Goal: Information Seeking & Learning: Learn about a topic

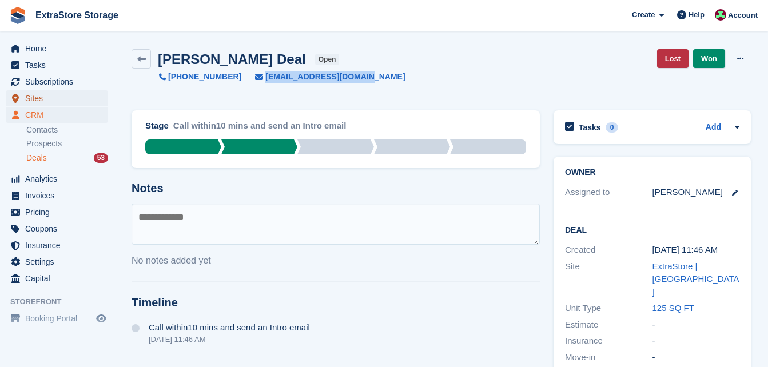
click at [43, 100] on span "Sites" at bounding box center [59, 98] width 69 height 16
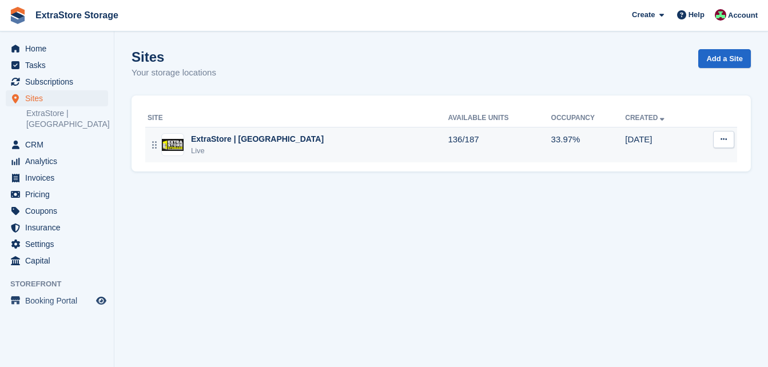
click at [320, 148] on div "ExtraStore | Belfast Live" at bounding box center [298, 144] width 300 height 23
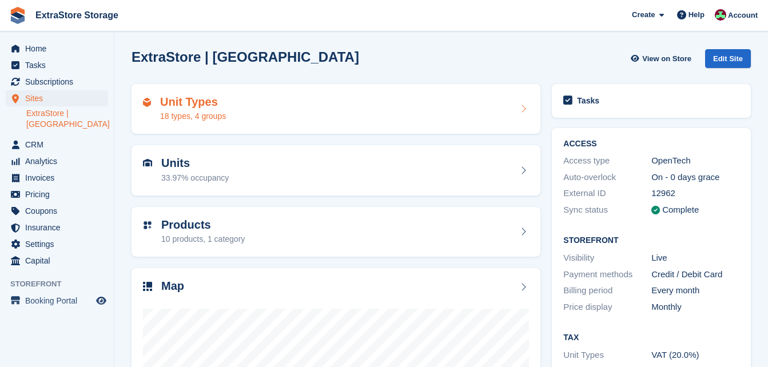
click at [293, 106] on div "Unit Types 18 types, 4 groups" at bounding box center [336, 109] width 386 height 27
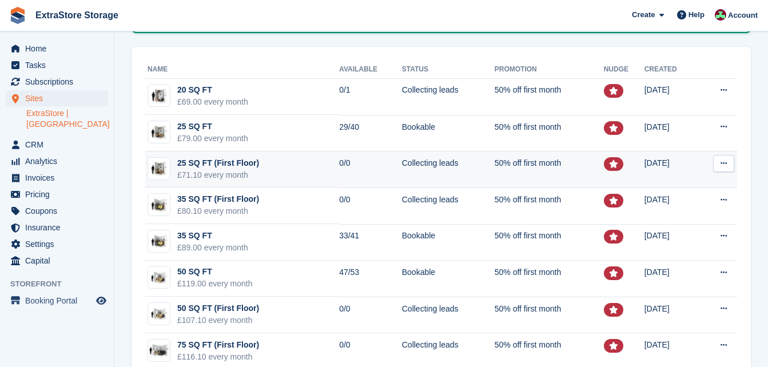
scroll to position [229, 0]
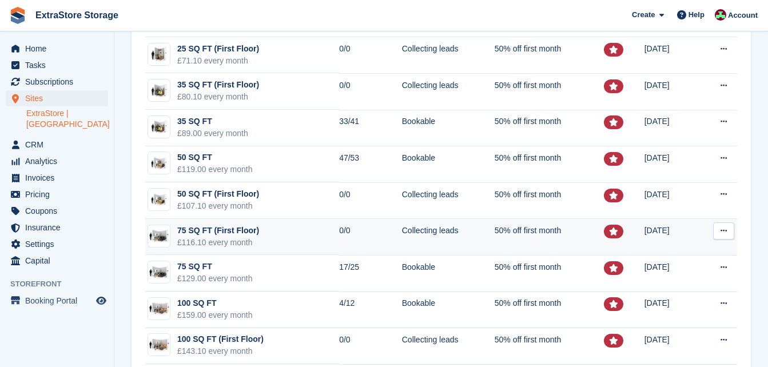
click at [222, 233] on div "75 SQ FT (First Floor)" at bounding box center [218, 231] width 82 height 12
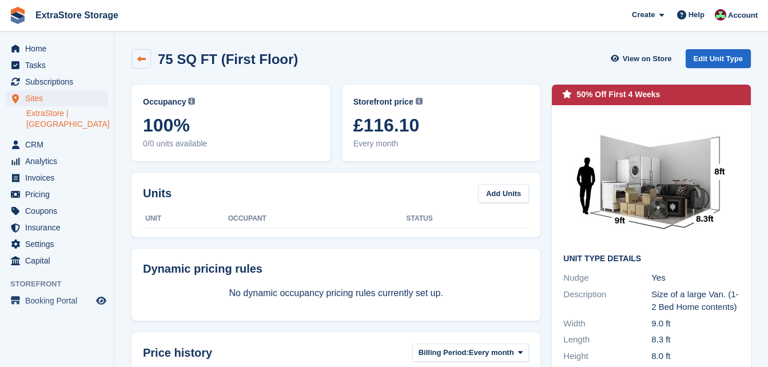
click at [137, 59] on icon at bounding box center [141, 59] width 9 height 9
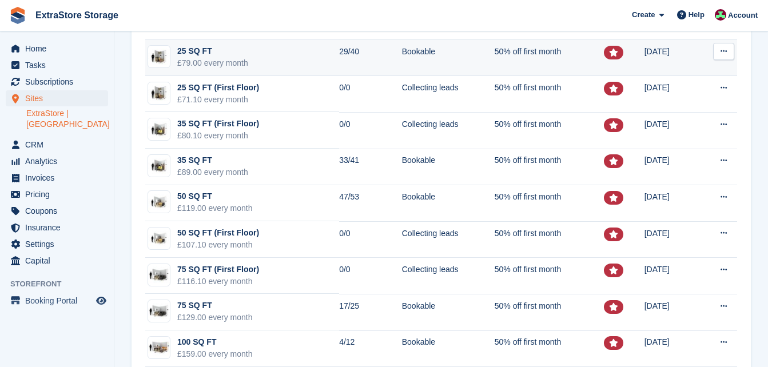
scroll to position [229, 0]
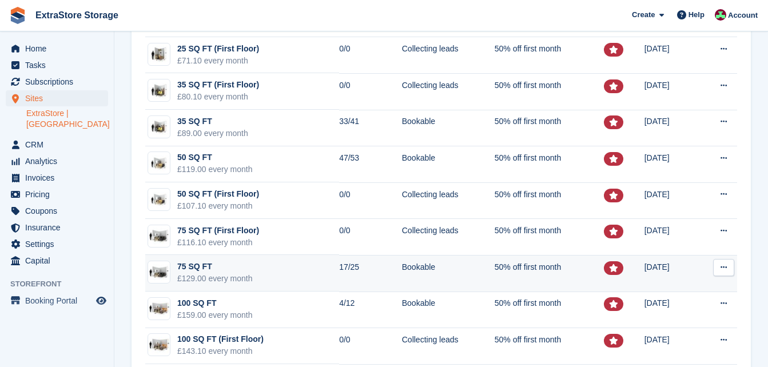
click at [219, 272] on div "75 SQ FT" at bounding box center [215, 267] width 76 height 12
